Goal: Task Accomplishment & Management: Manage account settings

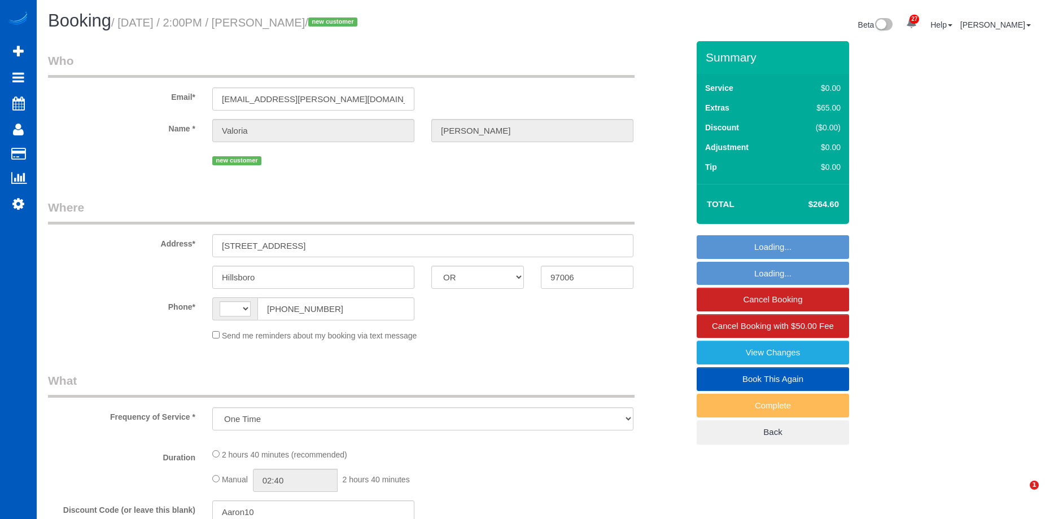
select select "OR"
select select "string:[GEOGRAPHIC_DATA]"
select select "199"
select select "2"
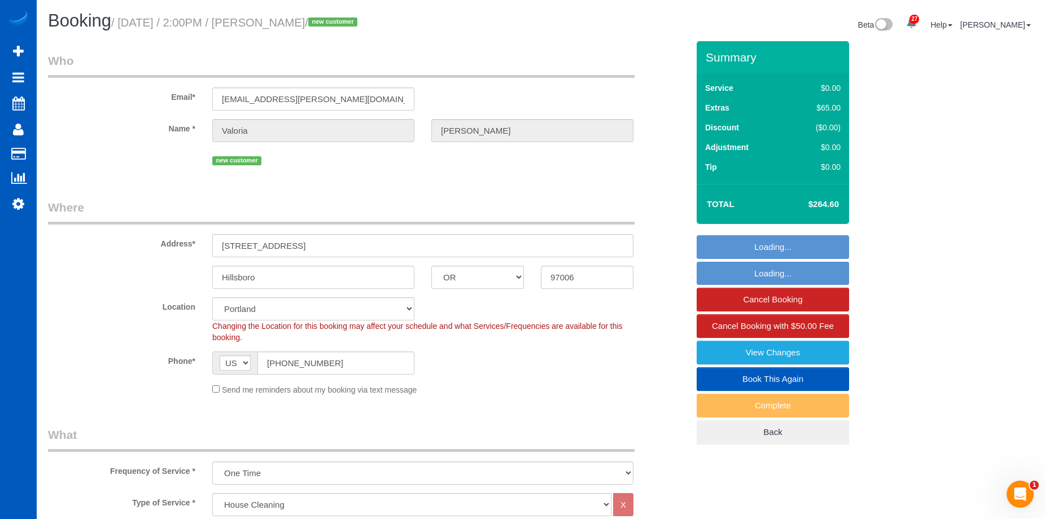
select select "spot3"
select select "object:1131"
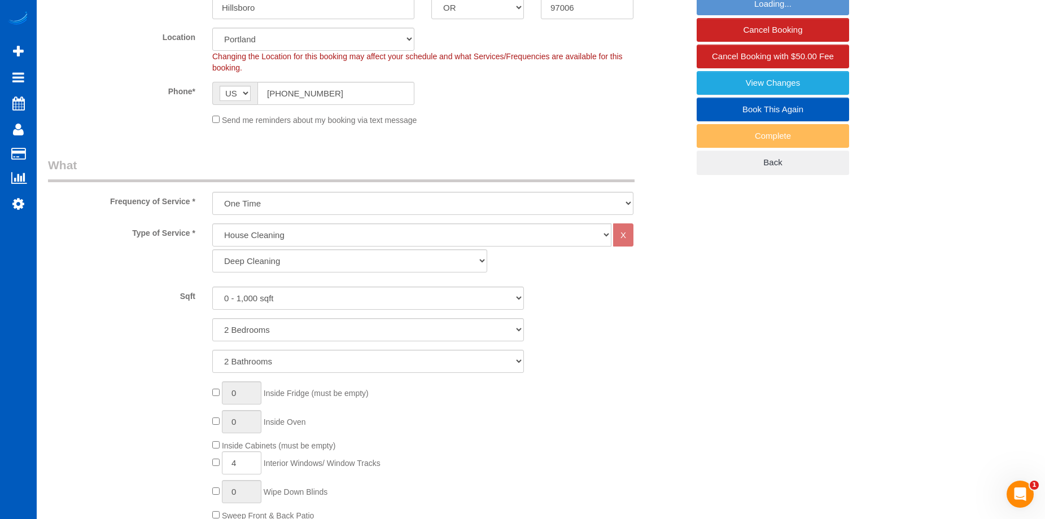
select select "2"
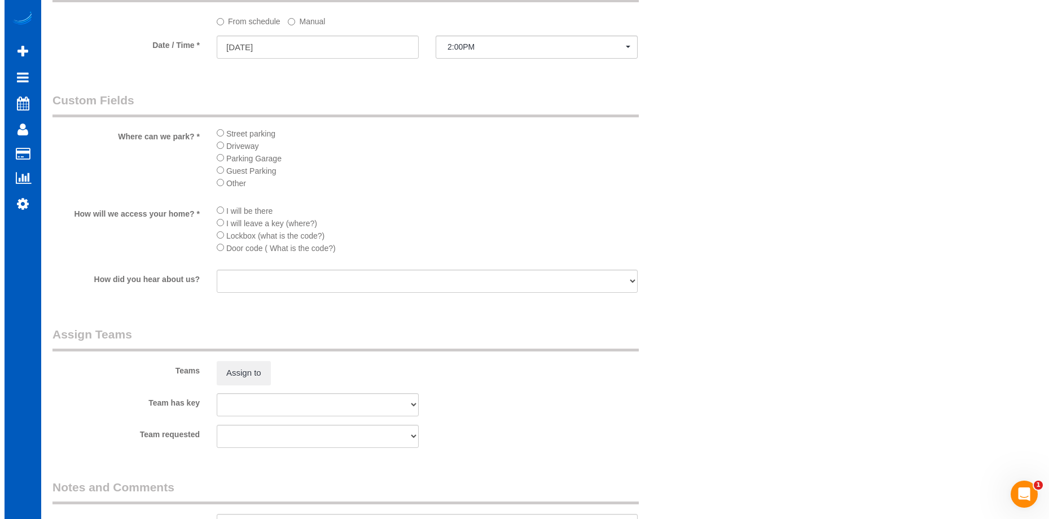
scroll to position [1411, 0]
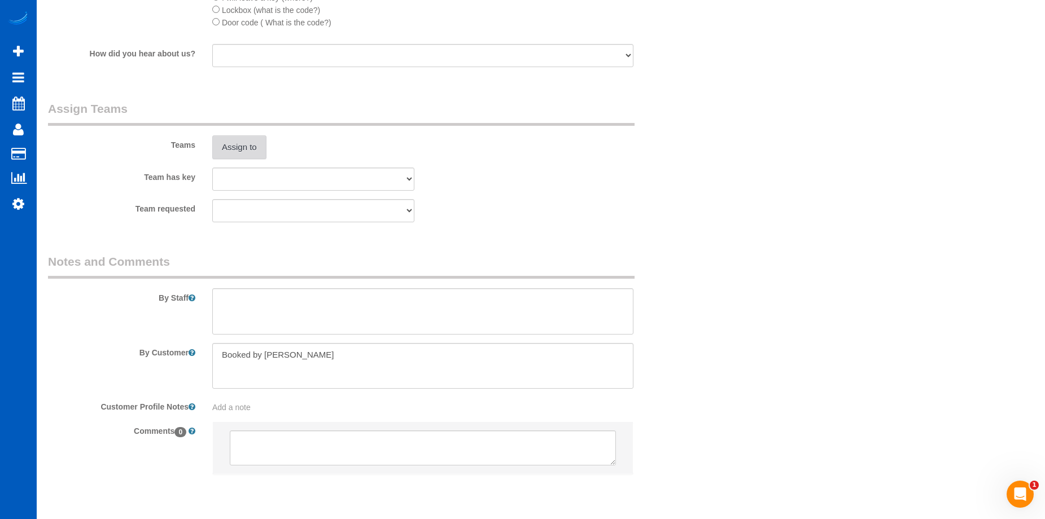
click at [242, 147] on button "Assign to" at bounding box center [239, 147] width 54 height 24
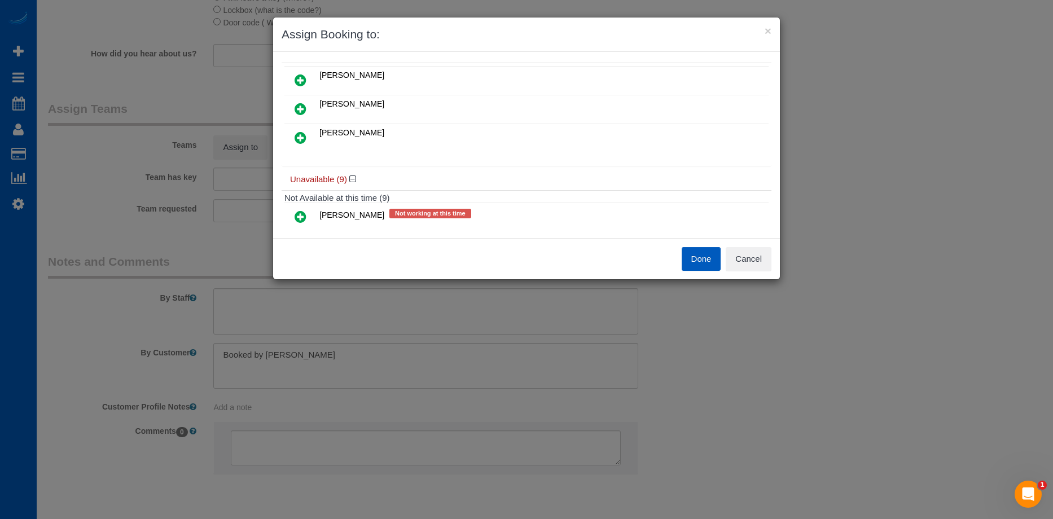
scroll to position [0, 0]
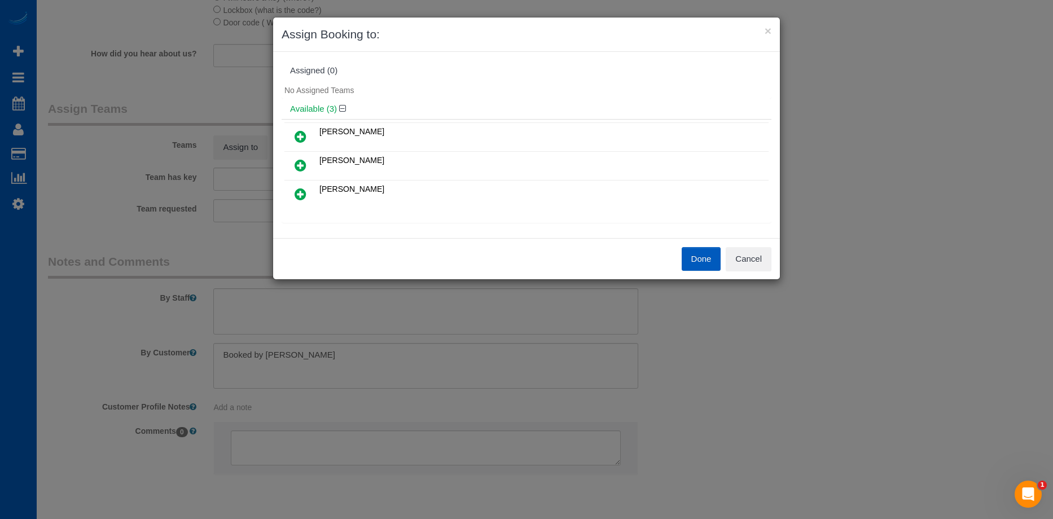
drag, startPoint x: 303, startPoint y: 194, endPoint x: 315, endPoint y: 191, distance: 12.3
click at [303, 194] on icon at bounding box center [301, 194] width 12 height 14
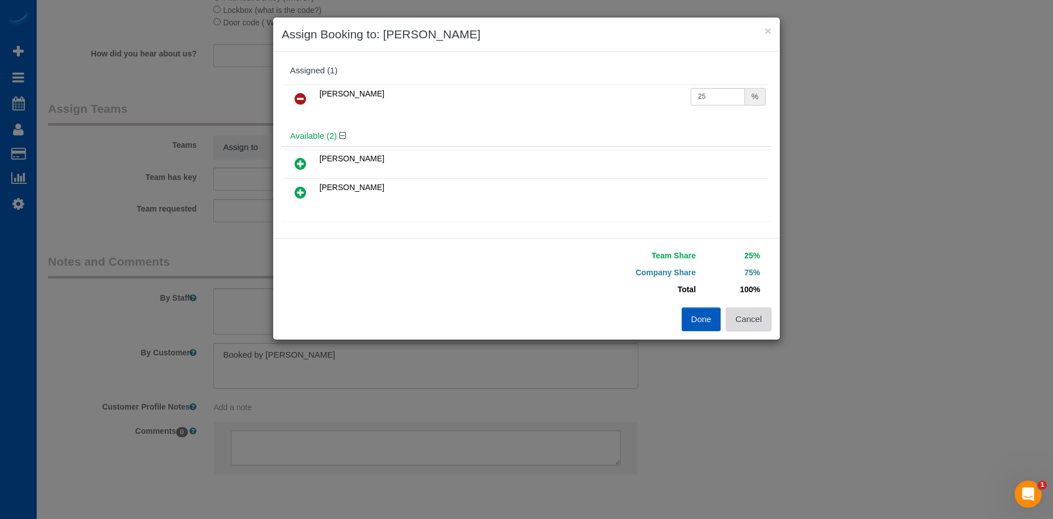
click at [744, 315] on button "Cancel" at bounding box center [749, 320] width 46 height 24
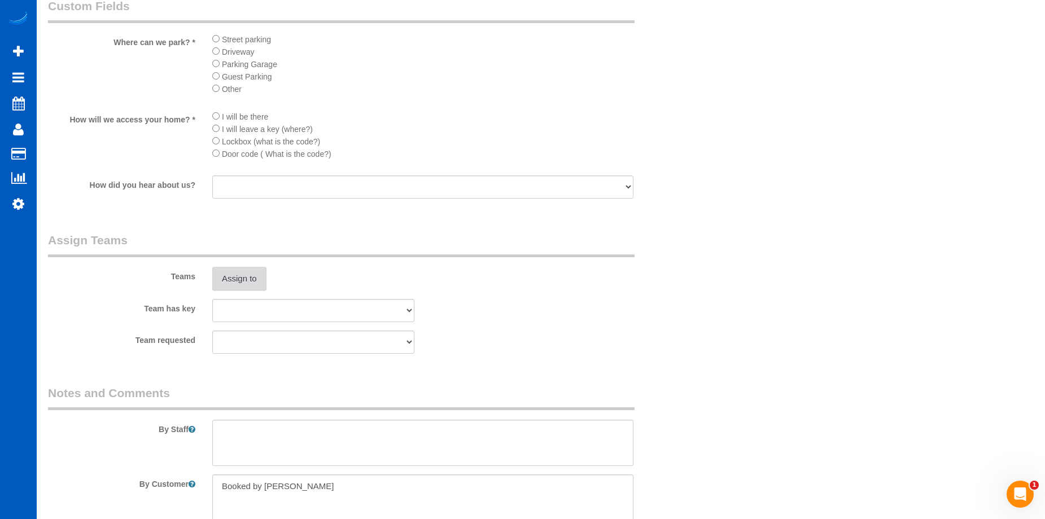
scroll to position [1279, 0]
click at [256, 287] on button "Assign to" at bounding box center [239, 280] width 54 height 24
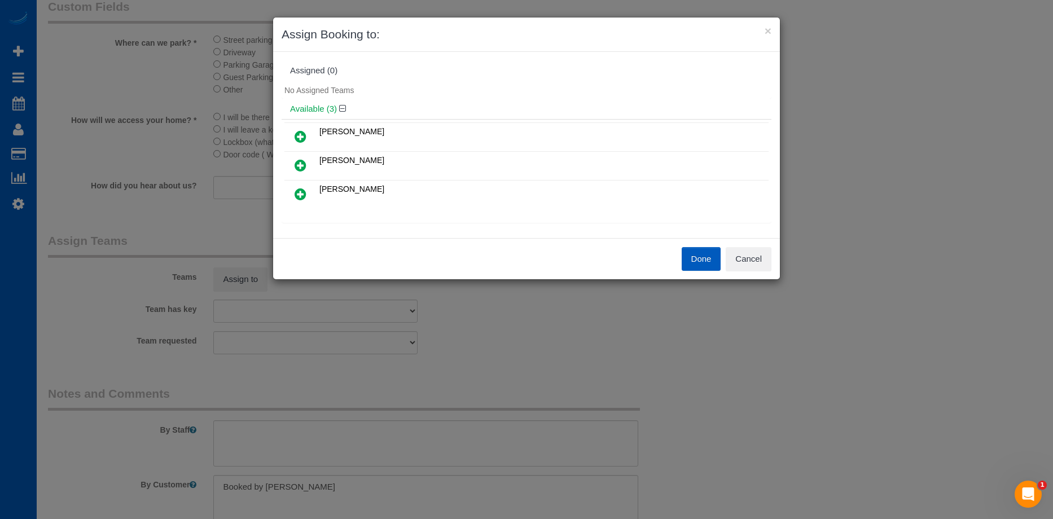
click at [304, 165] on icon at bounding box center [301, 166] width 12 height 14
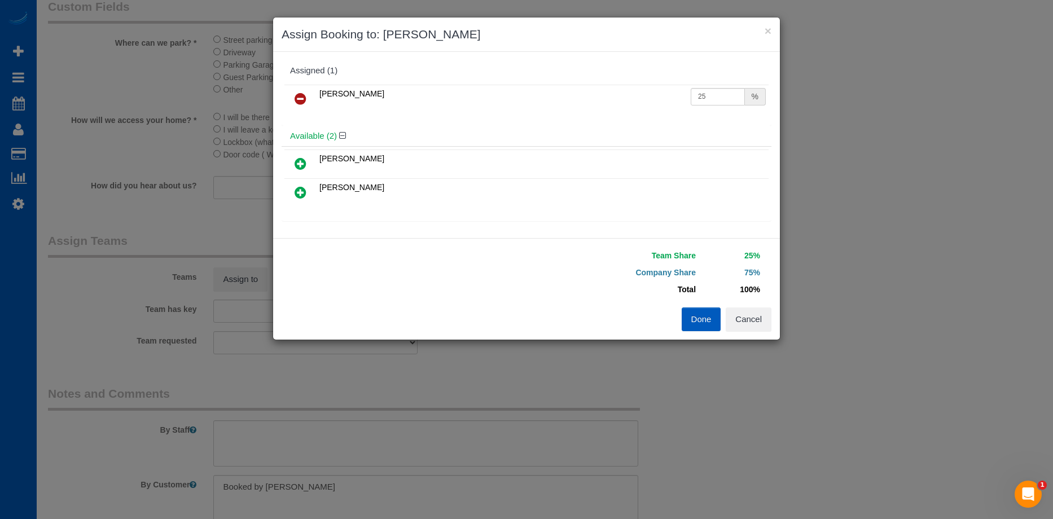
click at [298, 190] on icon at bounding box center [301, 193] width 12 height 14
click at [698, 317] on button "Done" at bounding box center [702, 320] width 40 height 24
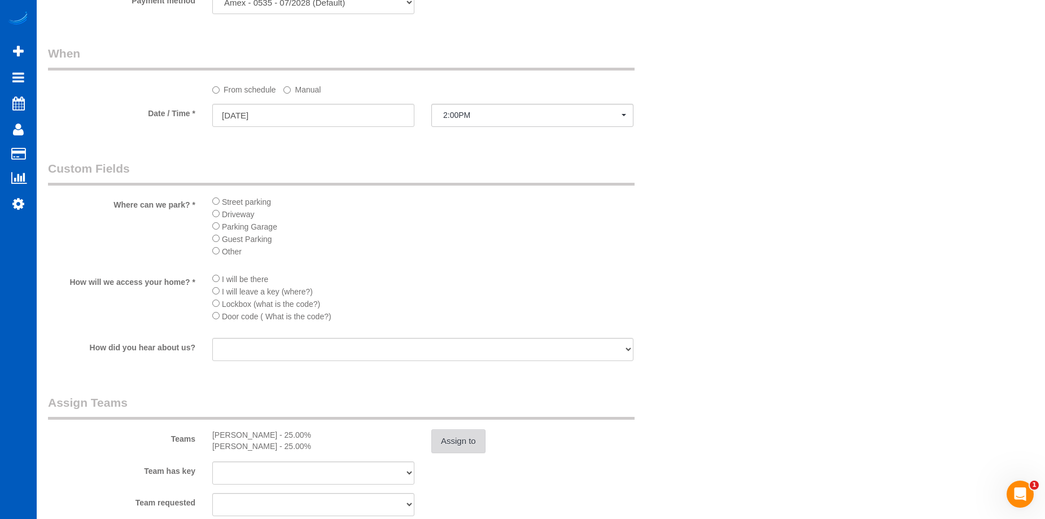
scroll to position [1242, 0]
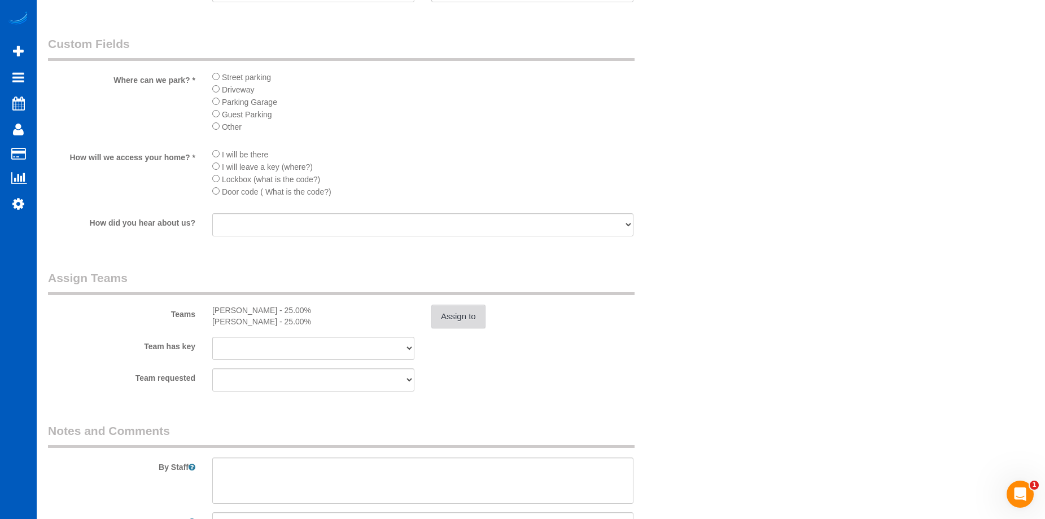
click at [468, 319] on button "Assign to" at bounding box center [458, 317] width 54 height 24
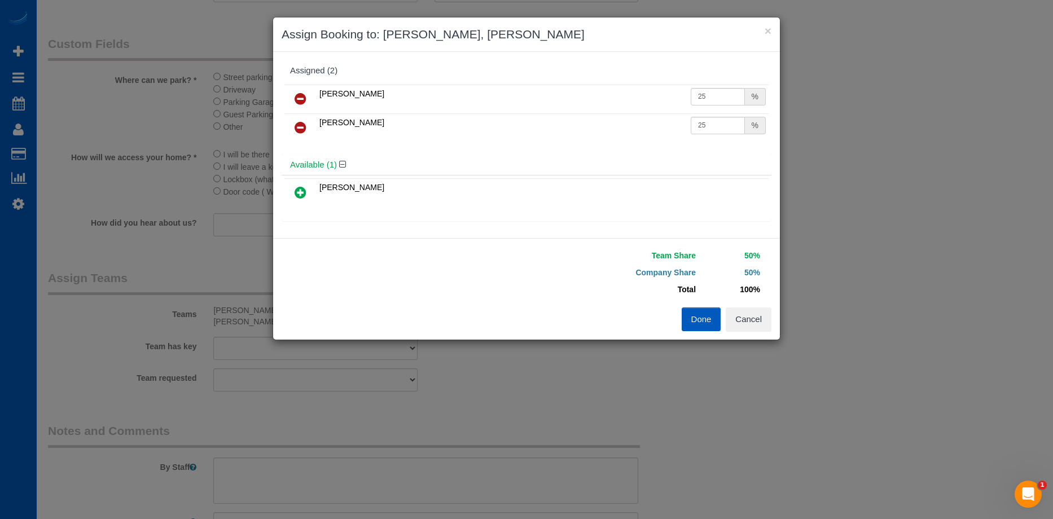
click at [307, 99] on link at bounding box center [300, 99] width 27 height 23
click at [304, 163] on icon at bounding box center [301, 164] width 12 height 14
click at [700, 315] on button "Done" at bounding box center [702, 320] width 40 height 24
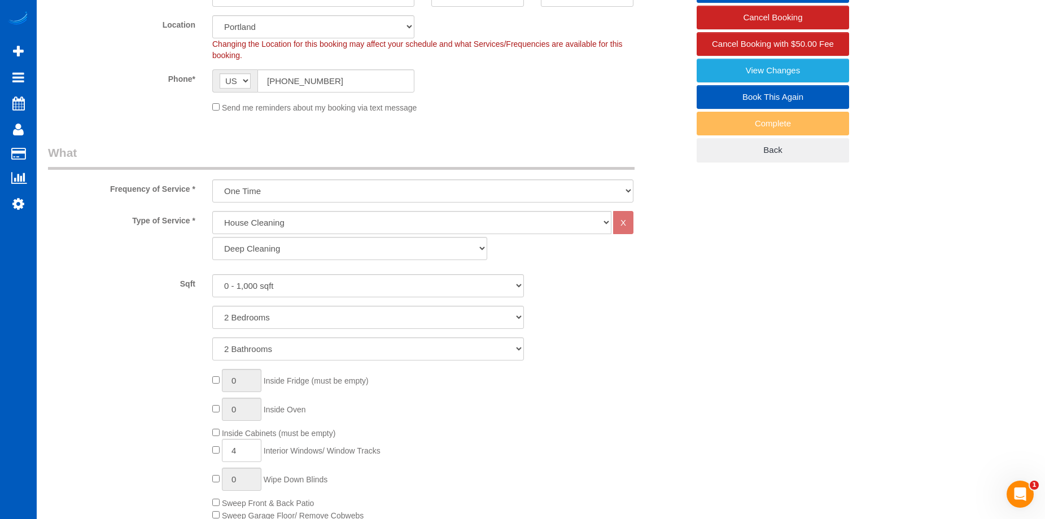
scroll to position [56, 0]
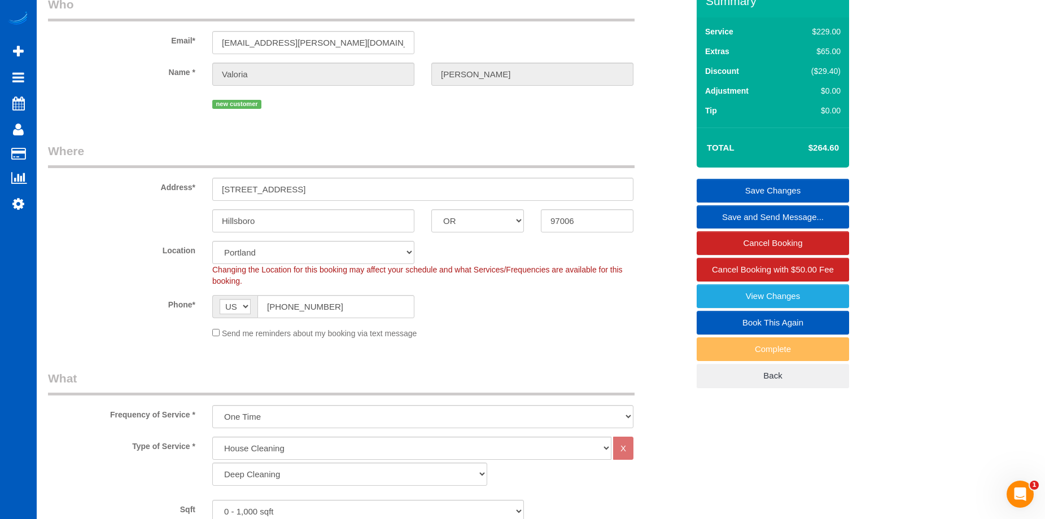
click at [750, 189] on link "Save Changes" at bounding box center [772, 191] width 152 height 24
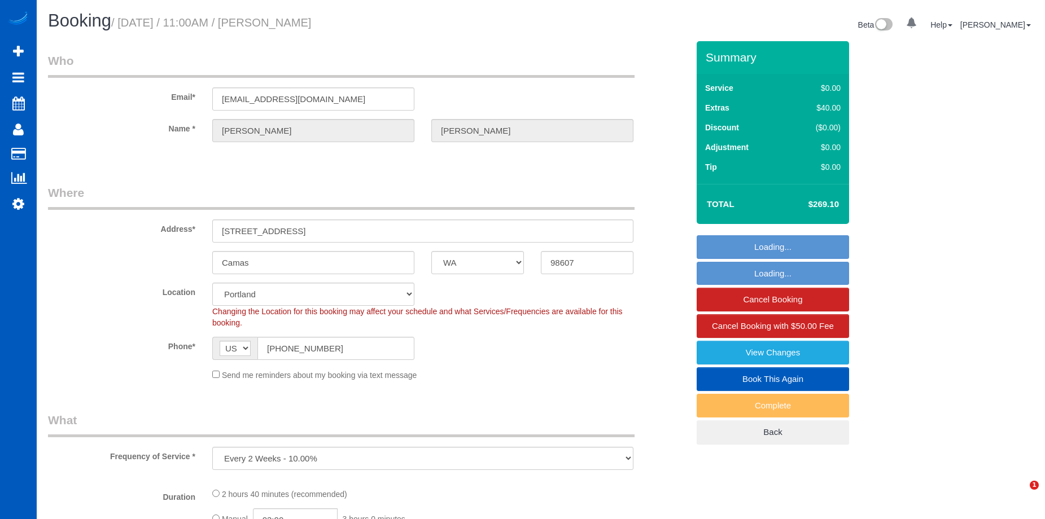
select select "WA"
select select "object:918"
select select "spot2"
select select "199"
select select "2001"
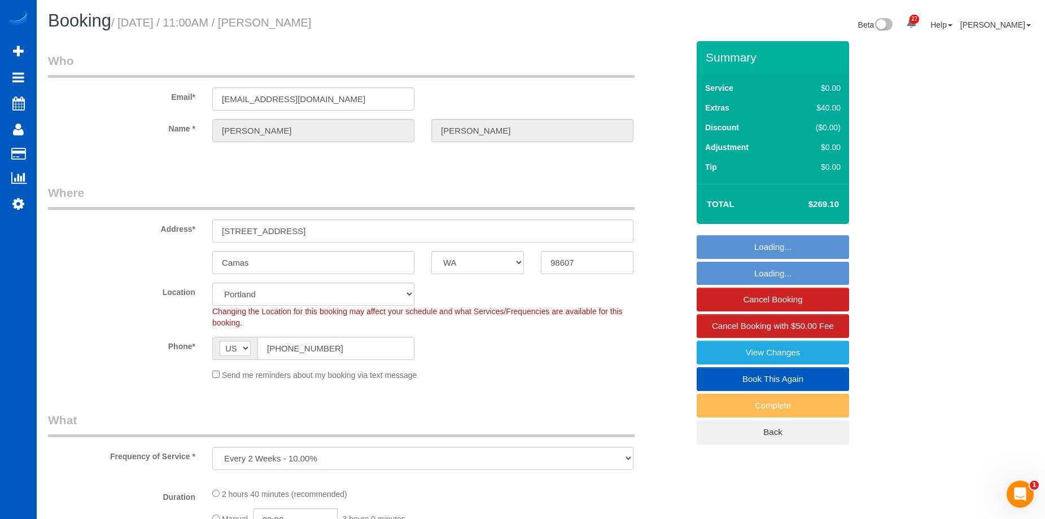
select select "3"
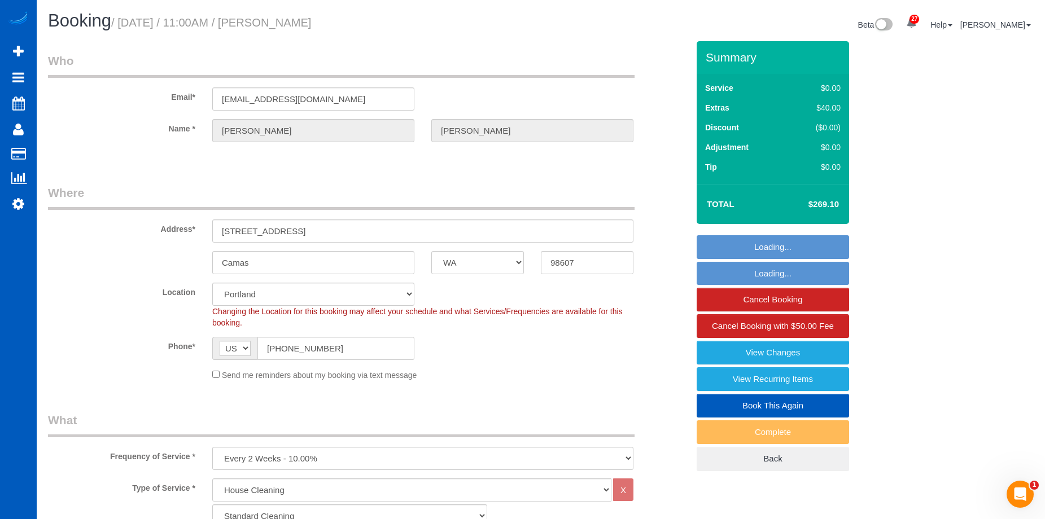
select select "2001"
select select "3"
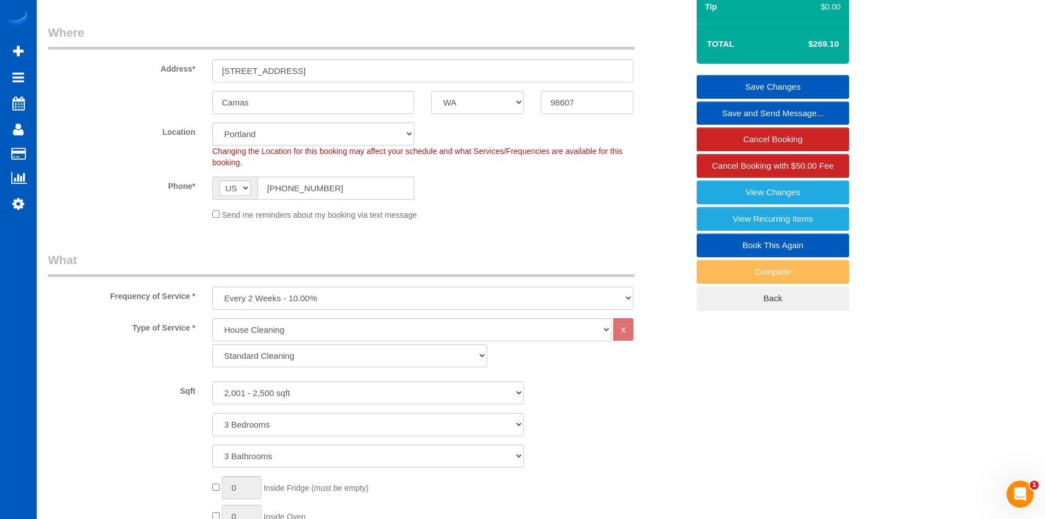
scroll to position [56, 0]
